Goal: Task Accomplishment & Management: Complete application form

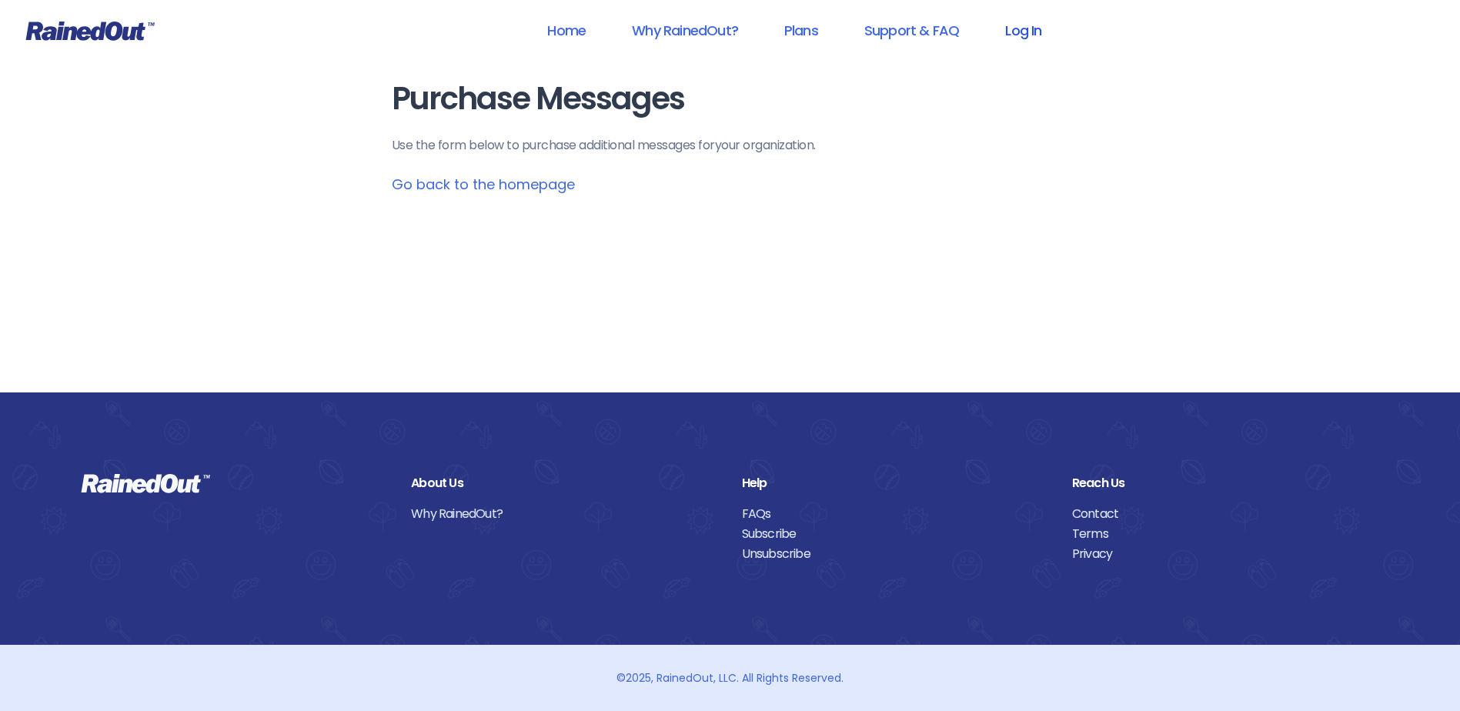
click at [1028, 28] on link "Log In" at bounding box center [1023, 30] width 76 height 35
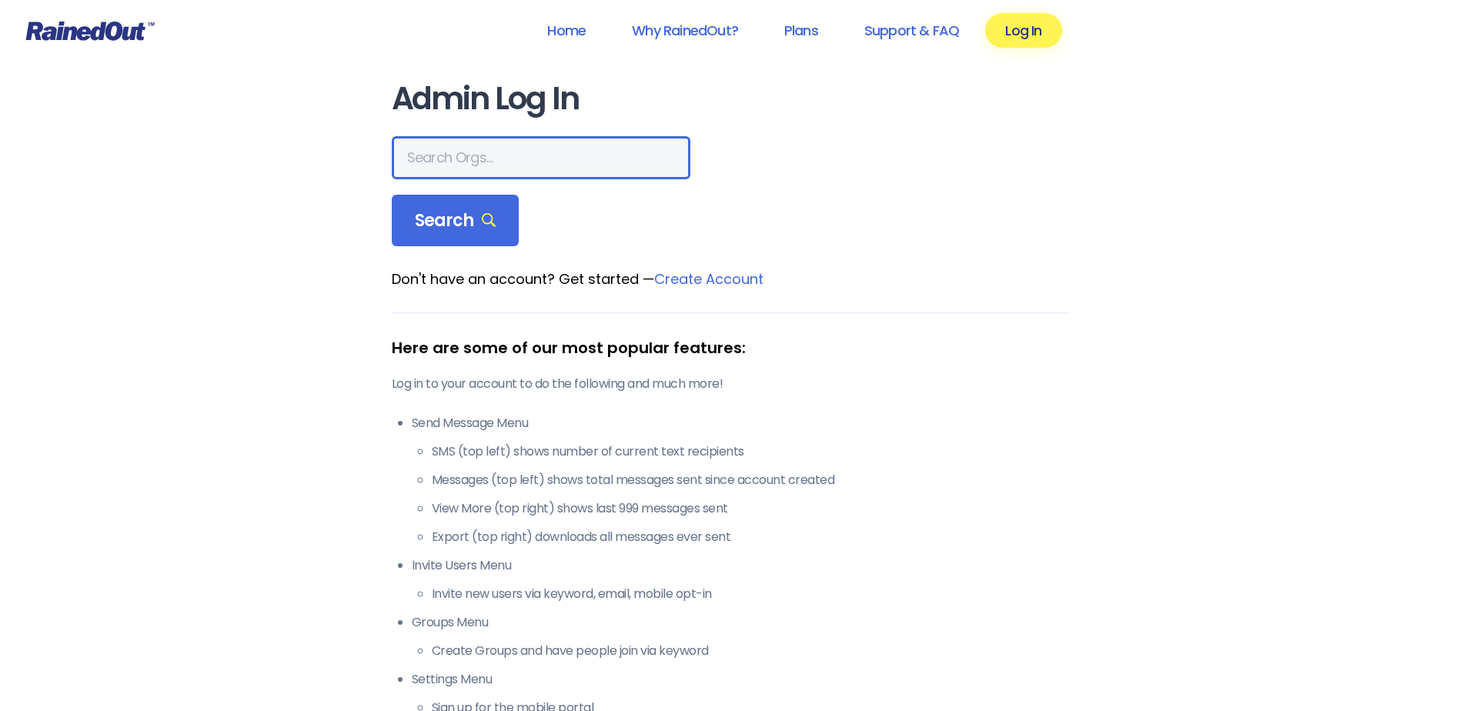
click at [518, 159] on input "text" at bounding box center [541, 157] width 299 height 43
type input "hfah"
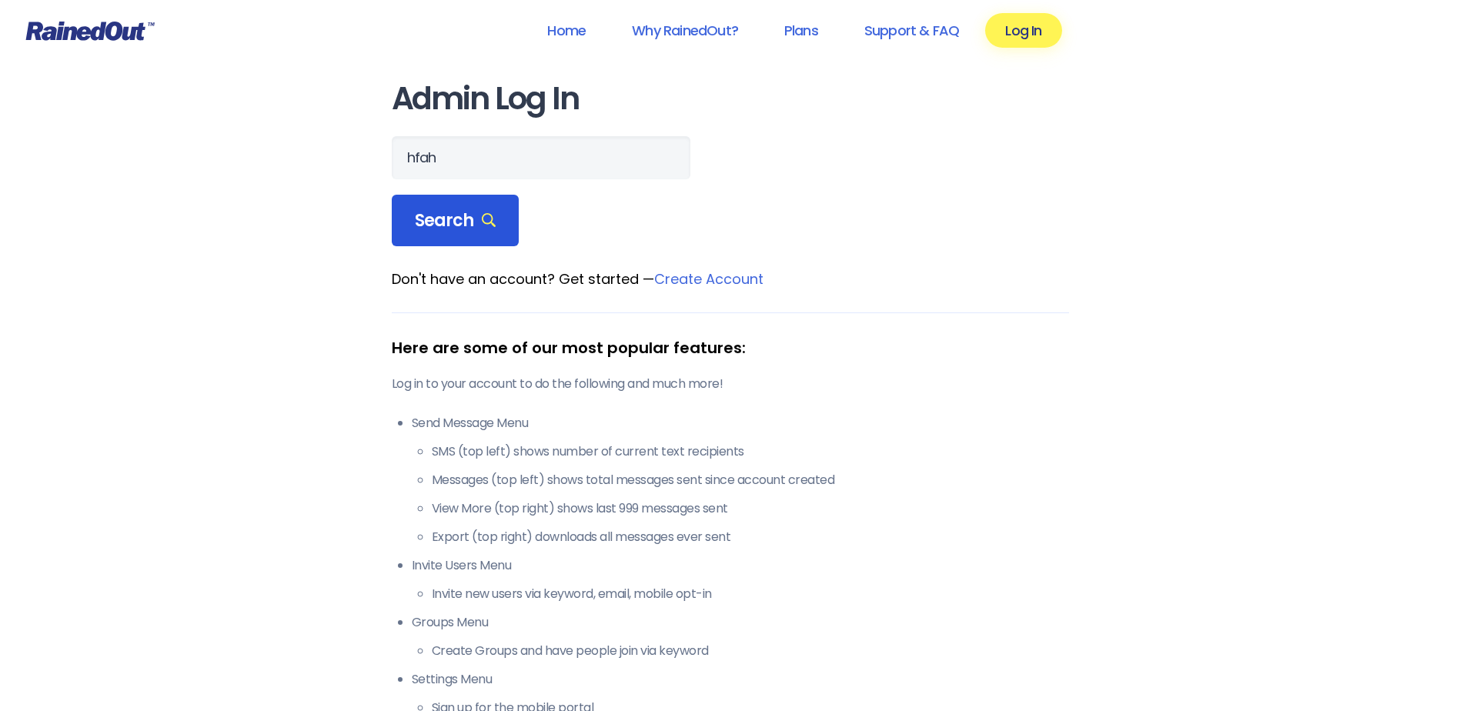
click at [466, 221] on span "Search" at bounding box center [456, 221] width 82 height 22
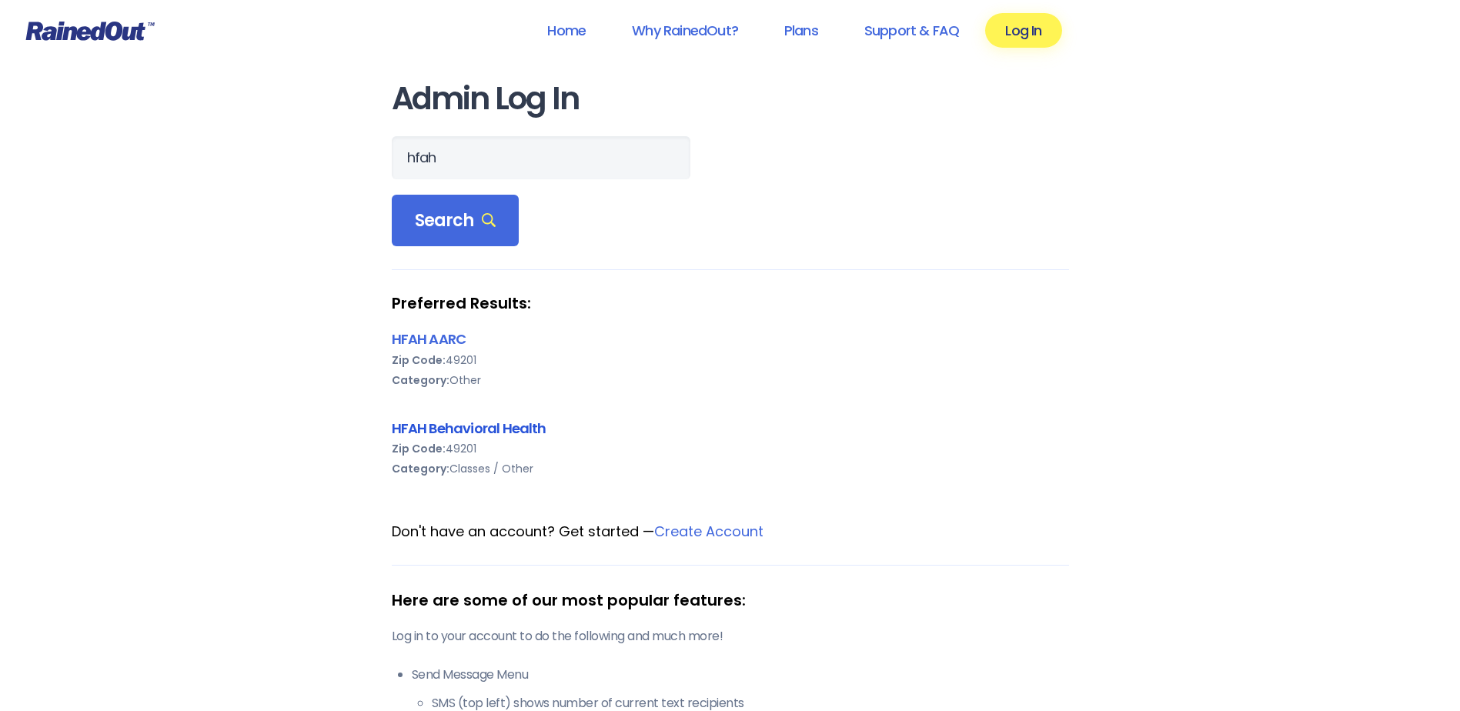
click at [455, 432] on link "HFAH Behavioral Health" at bounding box center [469, 428] width 155 height 19
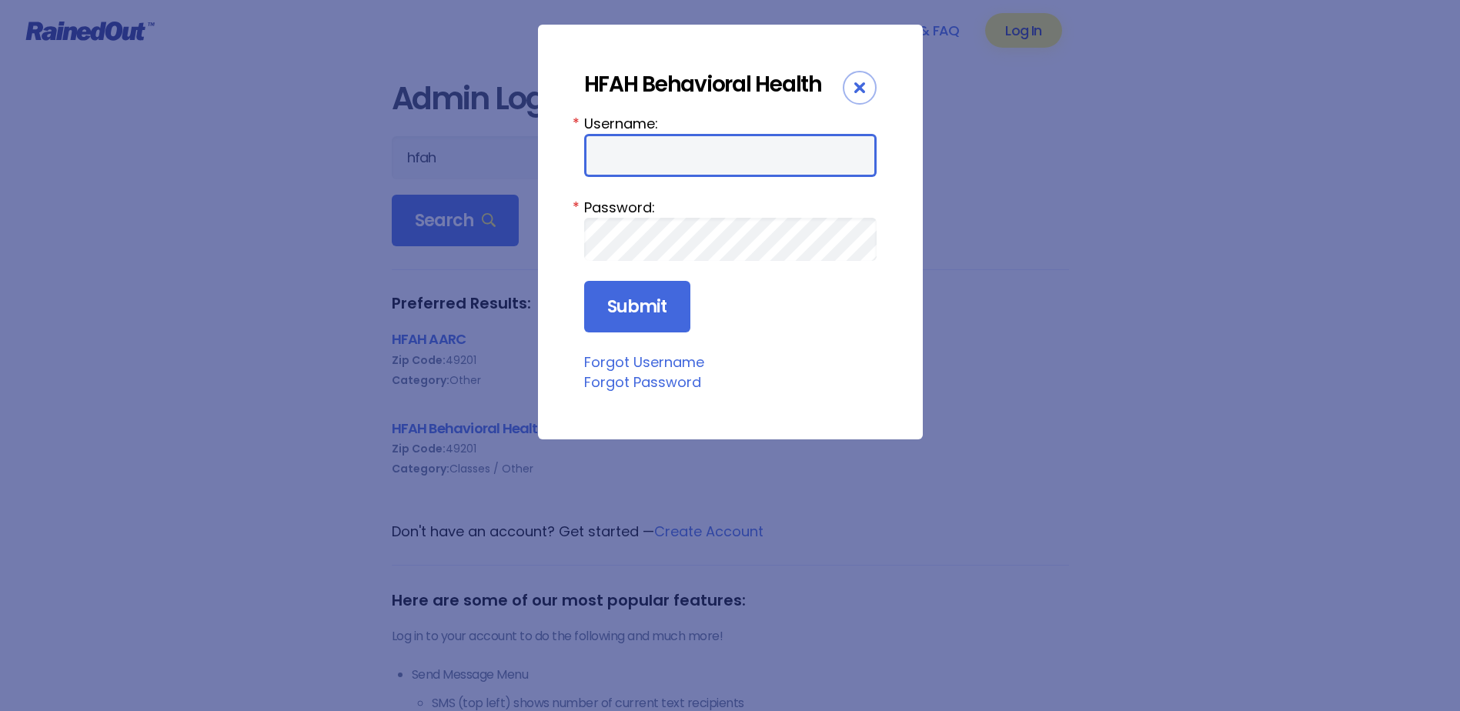
type input "chargenurse"
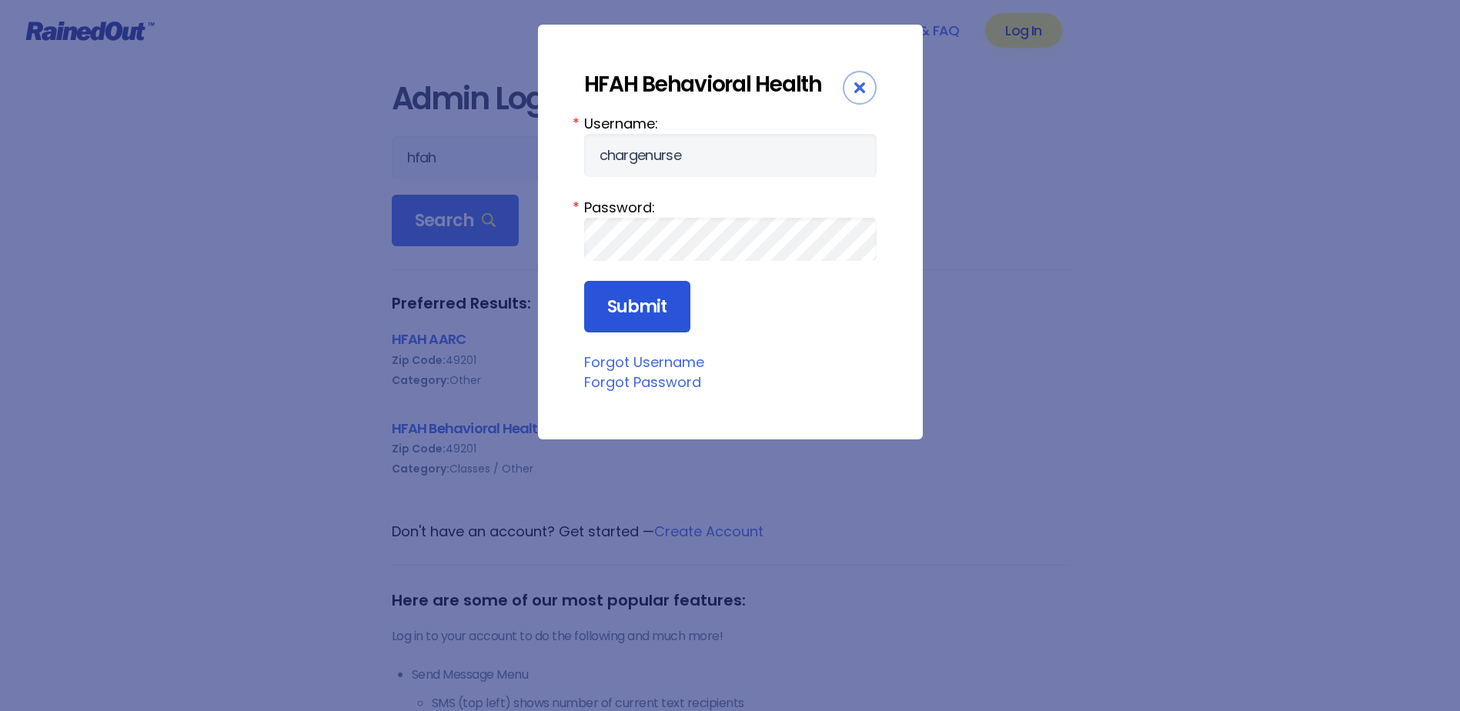
click at [626, 308] on input "Submit" at bounding box center [637, 307] width 106 height 52
